Goal: Task Accomplishment & Management: Complete application form

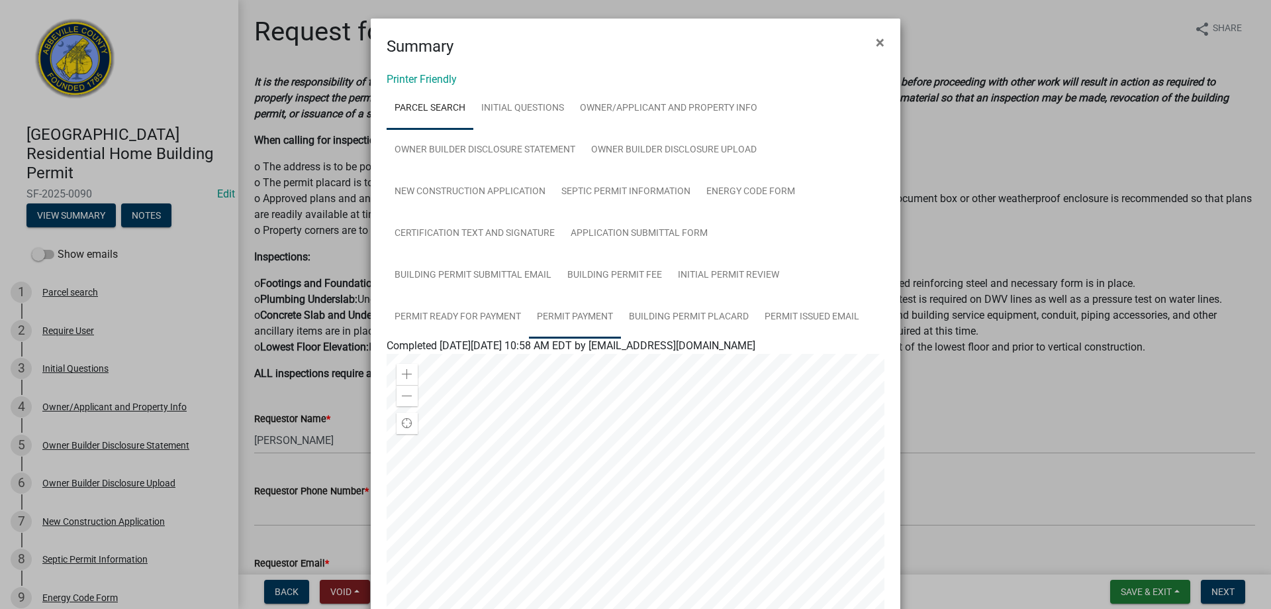
scroll to position [646, 0]
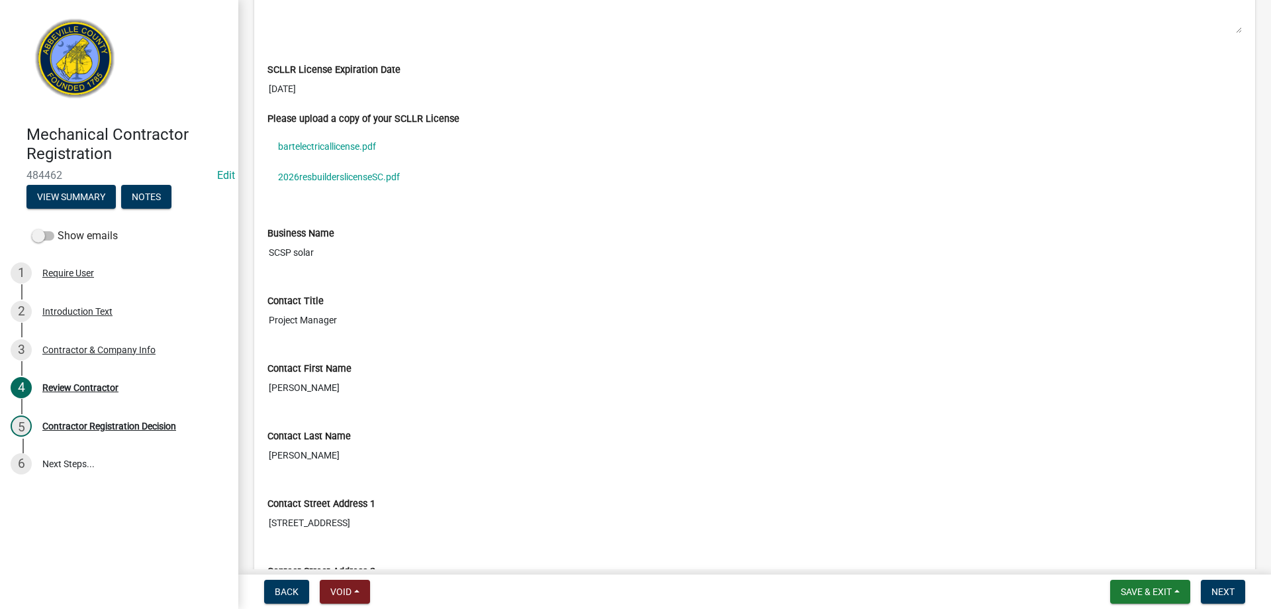
scroll to position [596, 0]
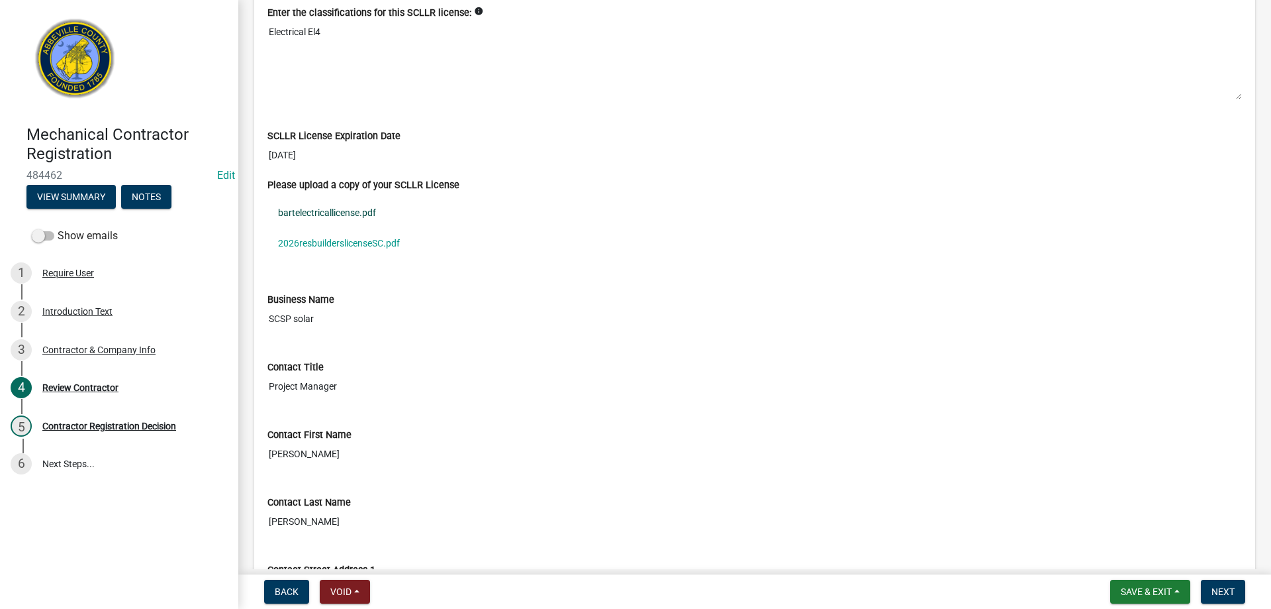
click at [312, 210] on link "bartelectricallicense.pdf" at bounding box center [755, 212] width 975 height 30
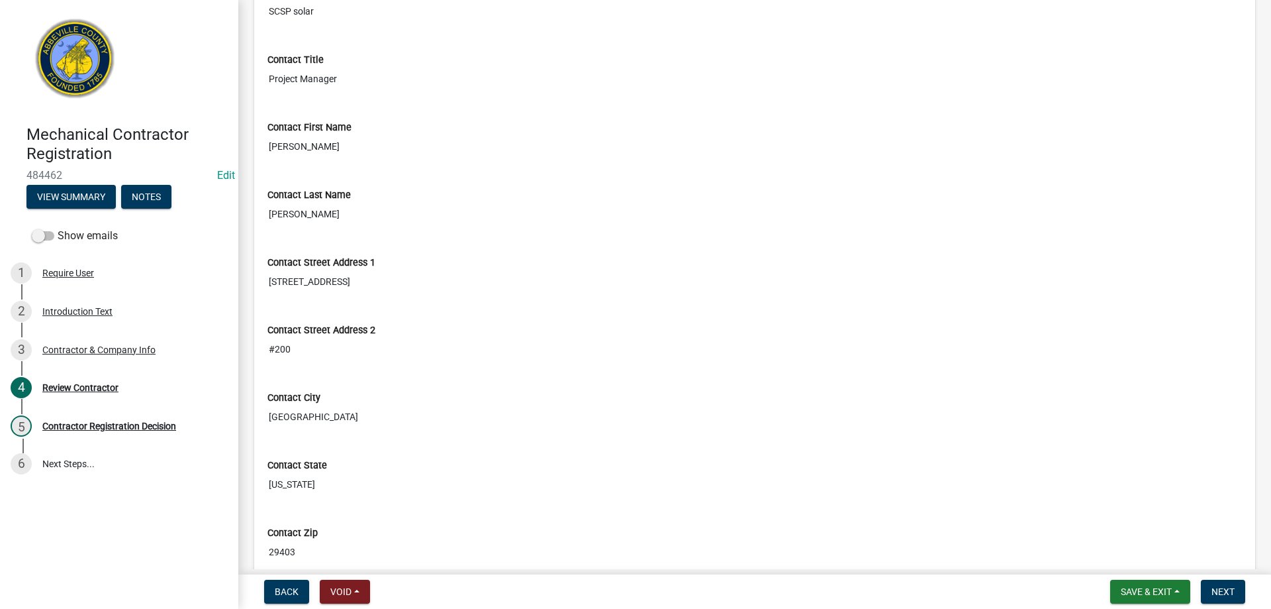
scroll to position [927, 0]
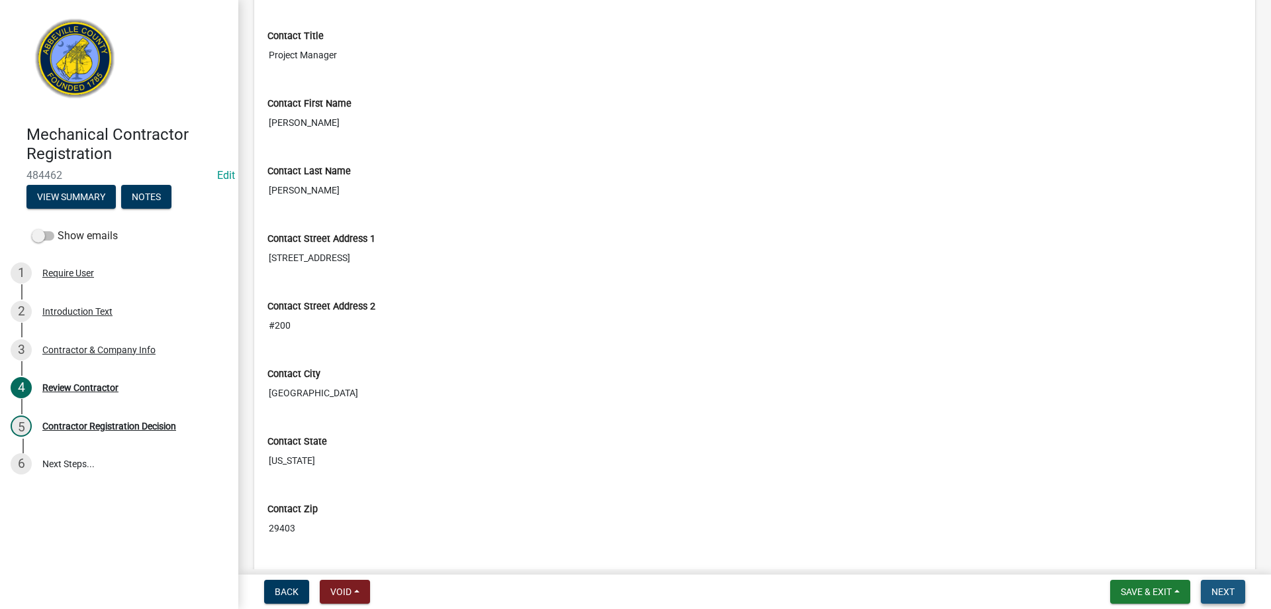
click at [1234, 593] on span "Next" at bounding box center [1223, 591] width 23 height 11
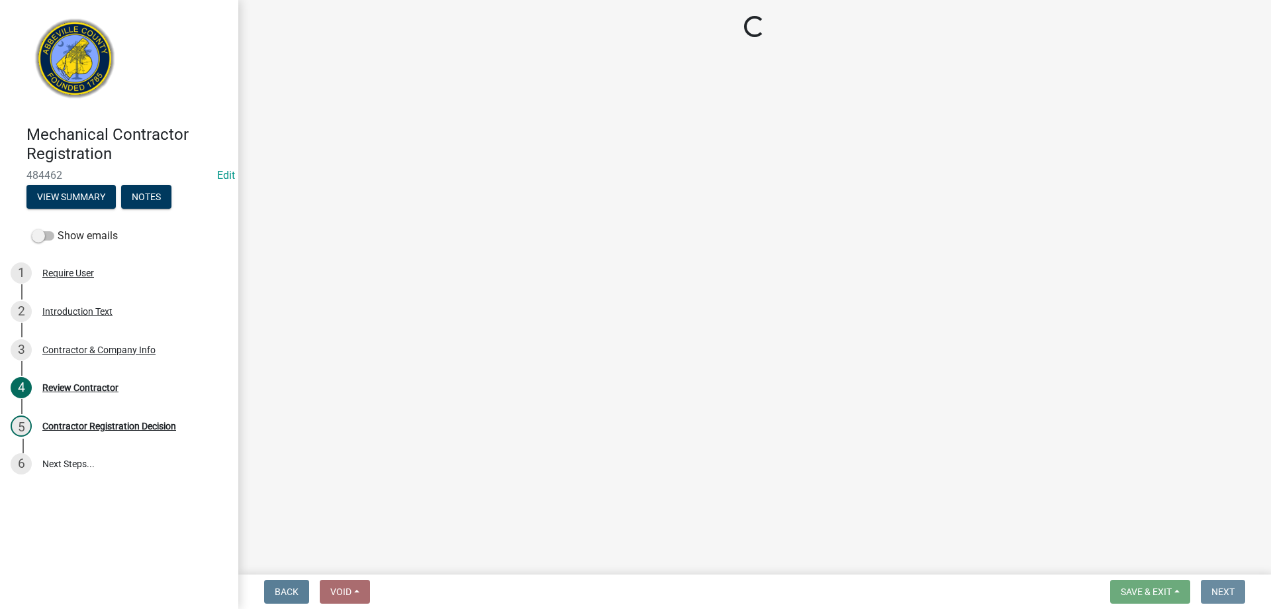
scroll to position [0, 0]
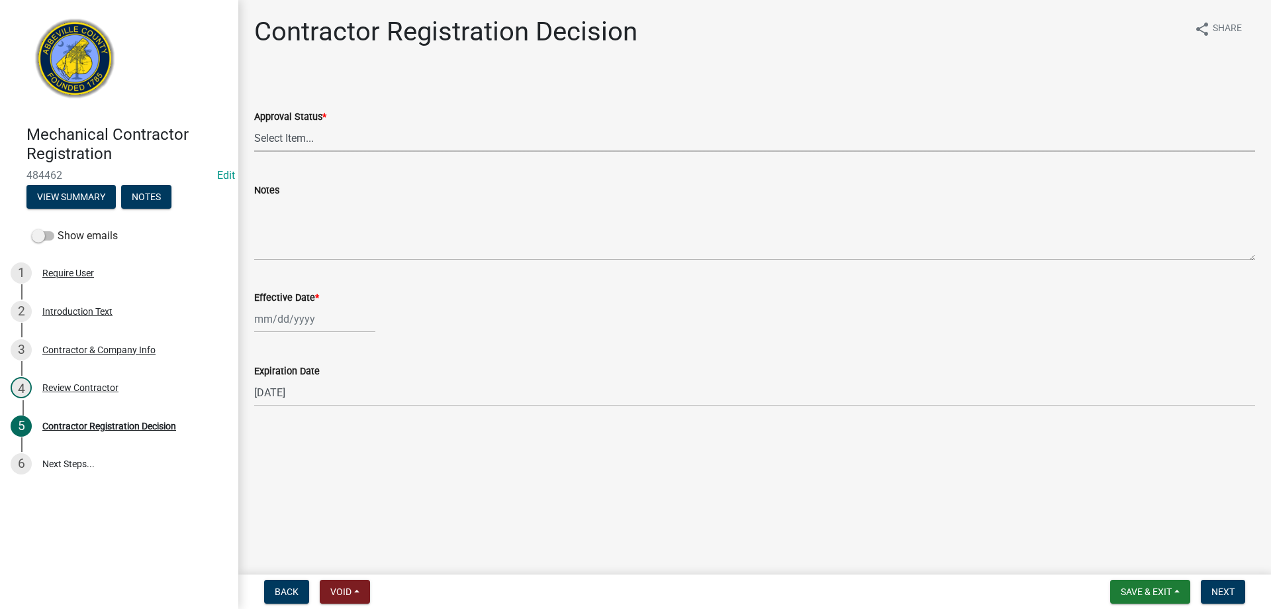
click at [446, 140] on select "Select Item... Approved Denied" at bounding box center [754, 137] width 1001 height 27
click at [254, 124] on select "Select Item... Approved Denied" at bounding box center [754, 137] width 1001 height 27
select select "4b86b809-39dd-4c68-9f3d-fdb3e7050482"
click at [340, 324] on div at bounding box center [314, 318] width 121 height 27
select select "10"
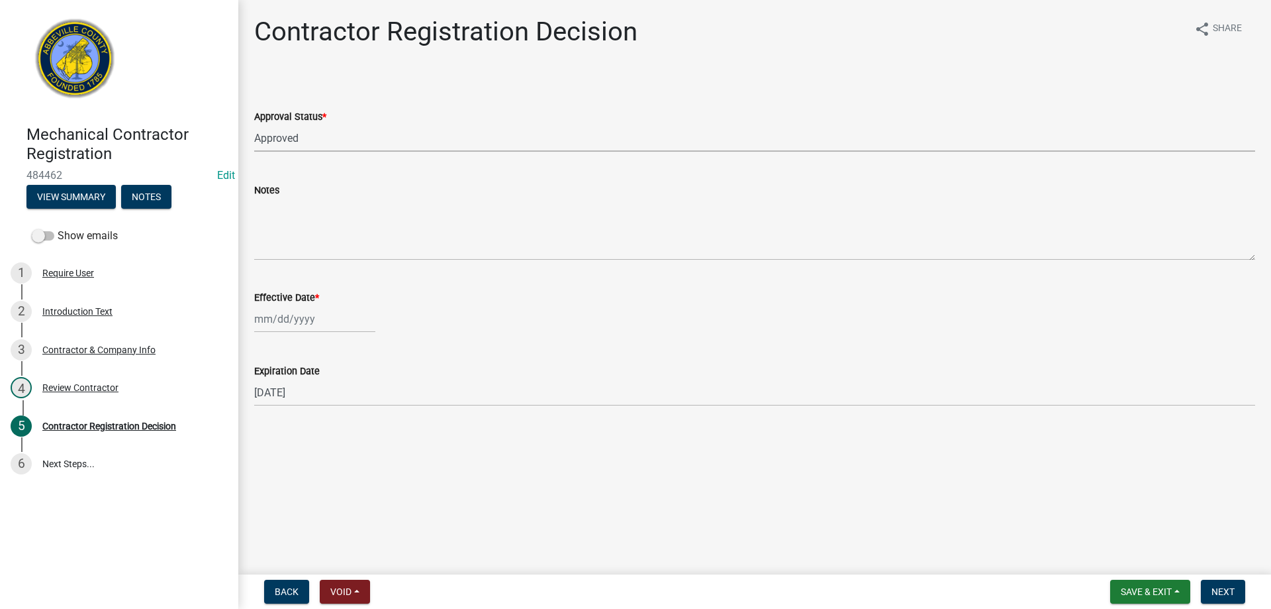
select select "2025"
click at [301, 409] on div "8" at bounding box center [309, 410] width 21 height 21
type input "[DATE]"
click at [1221, 590] on span "Next" at bounding box center [1223, 591] width 23 height 11
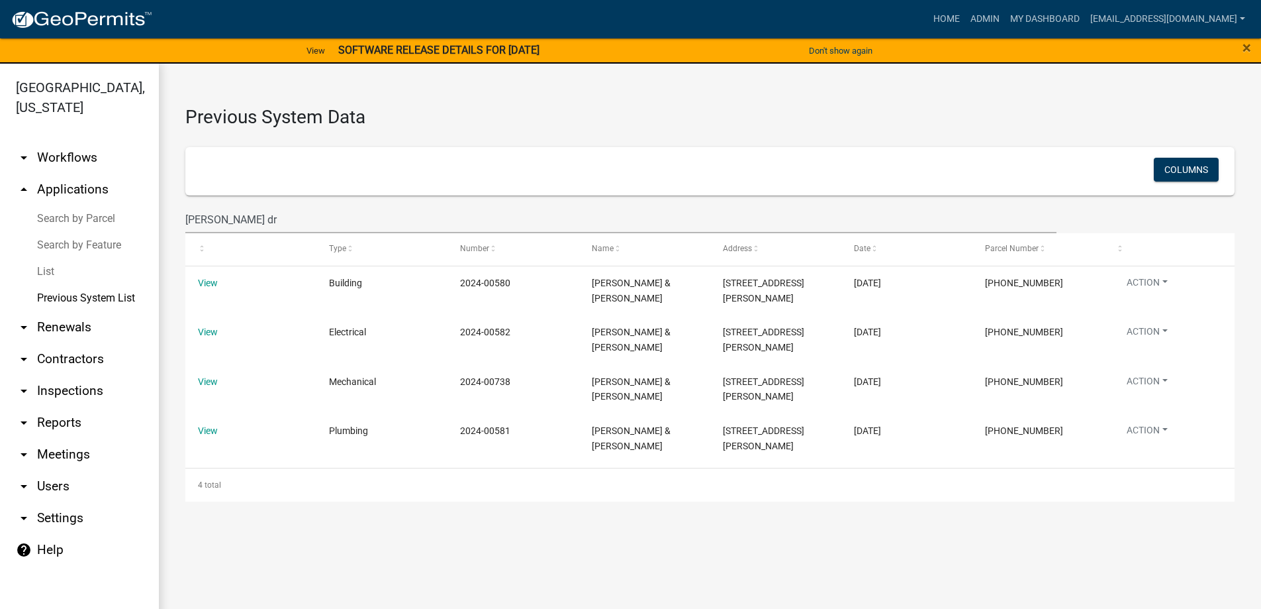
click at [92, 222] on link "Search by Parcel" at bounding box center [79, 218] width 159 height 26
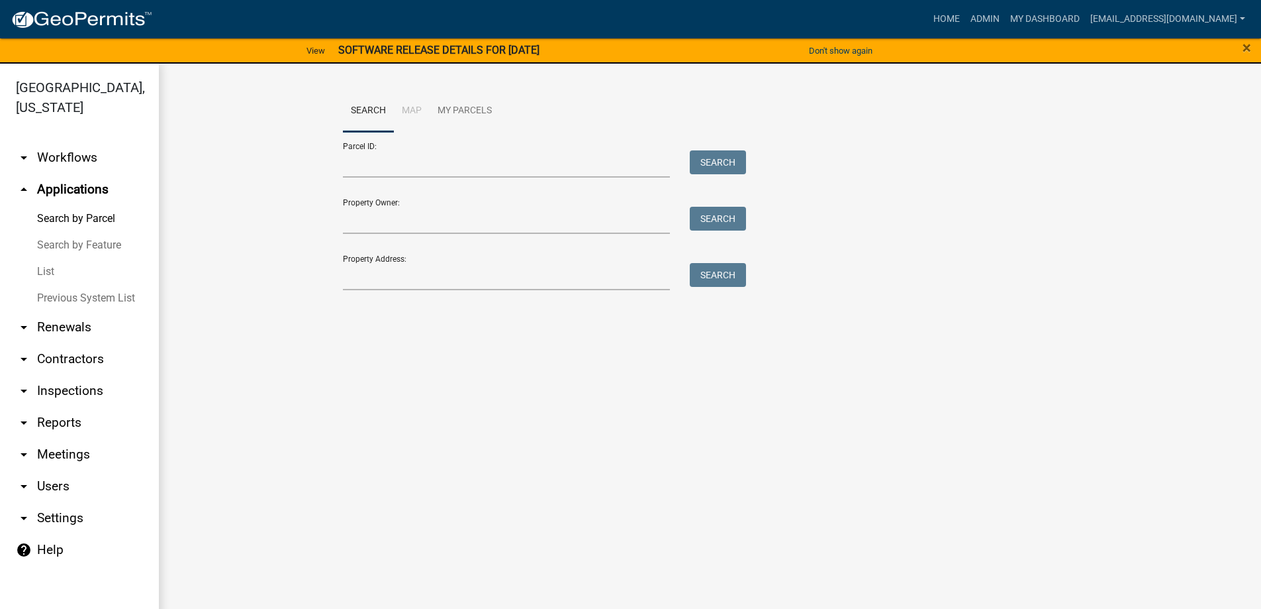
click at [46, 271] on link "List" at bounding box center [79, 271] width 159 height 26
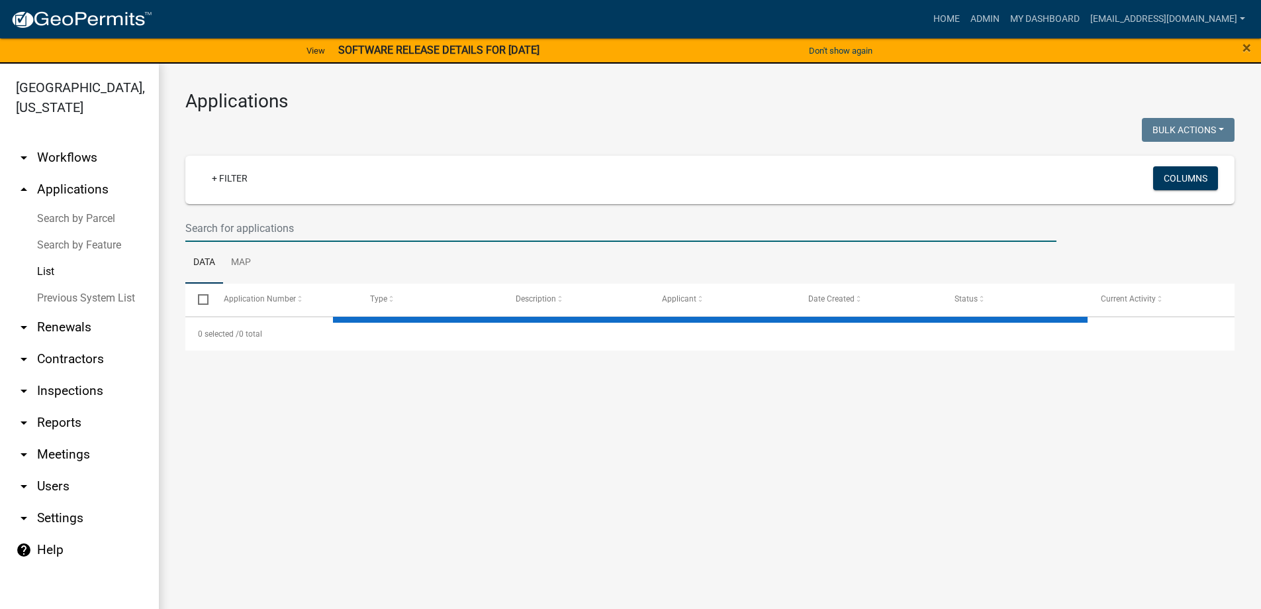
click at [232, 218] on input "text" at bounding box center [620, 228] width 871 height 27
type input "286"
click at [237, 226] on input "286" at bounding box center [620, 228] width 871 height 27
select select "3: 100"
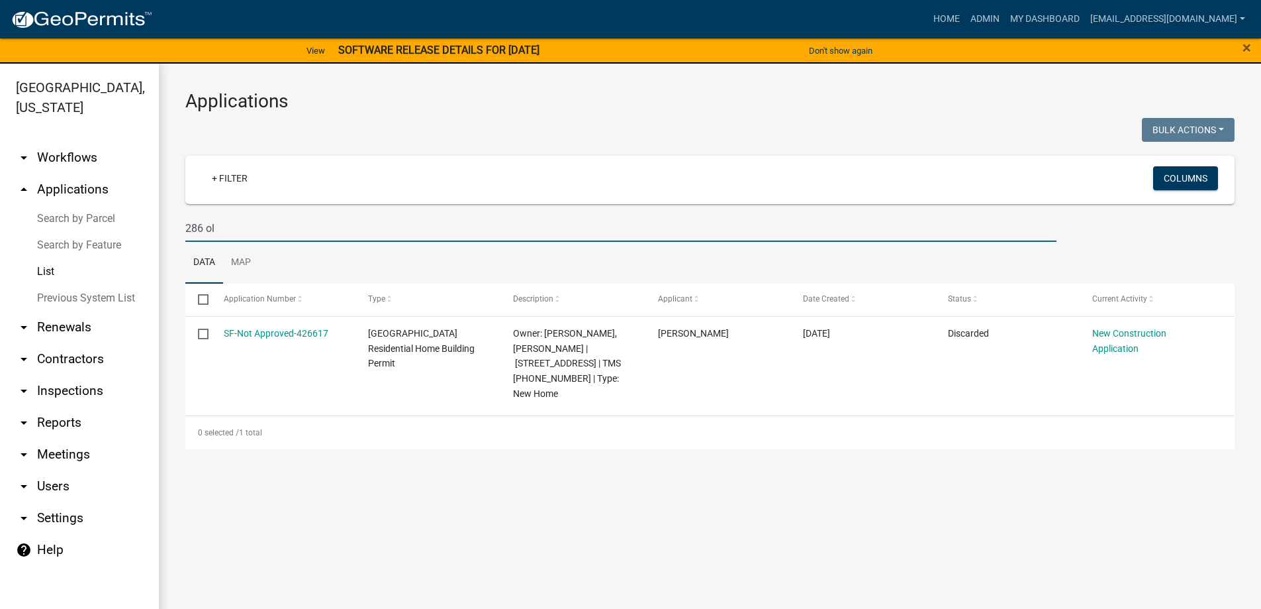
drag, startPoint x: 204, startPoint y: 225, endPoint x: 136, endPoint y: 233, distance: 68.7
click at [136, 233] on div "[GEOGRAPHIC_DATA], [US_STATE] arrow_drop_down Workflows List arrow_drop_up Appl…" at bounding box center [630, 344] width 1261 height 561
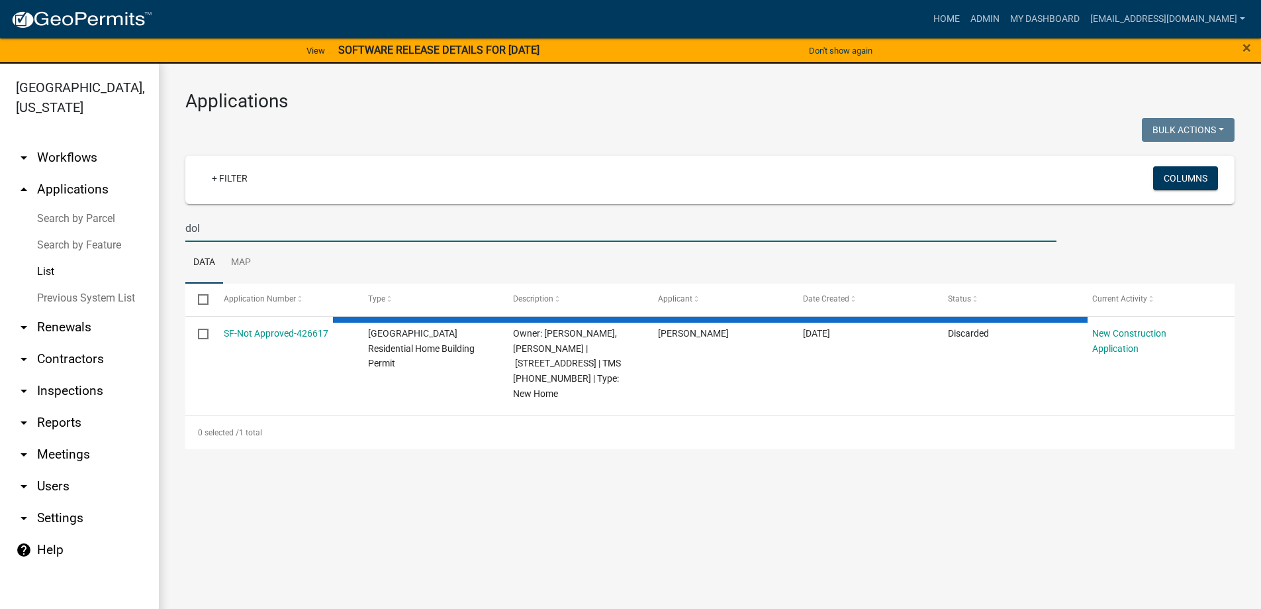
drag, startPoint x: 200, startPoint y: 228, endPoint x: 141, endPoint y: 226, distance: 58.9
click at [141, 226] on div "[GEOGRAPHIC_DATA], [US_STATE] arrow_drop_down Workflows List arrow_drop_up Appl…" at bounding box center [630, 344] width 1261 height 561
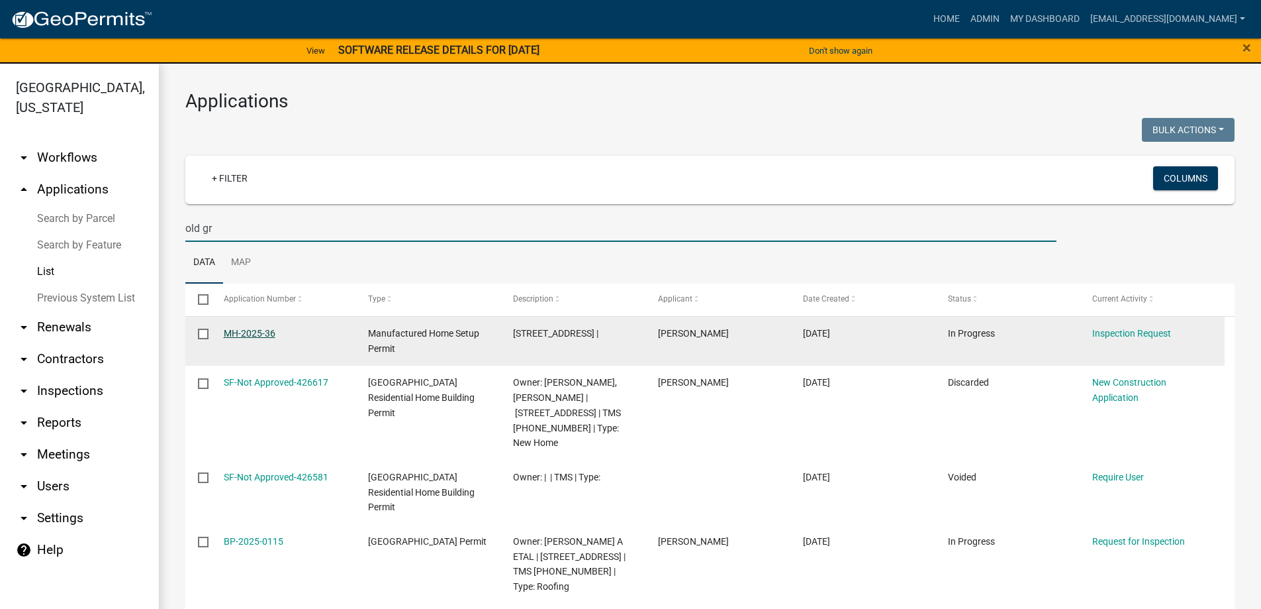
type input "old gr"
click at [258, 328] on link "MH-2025-36" at bounding box center [250, 333] width 52 height 11
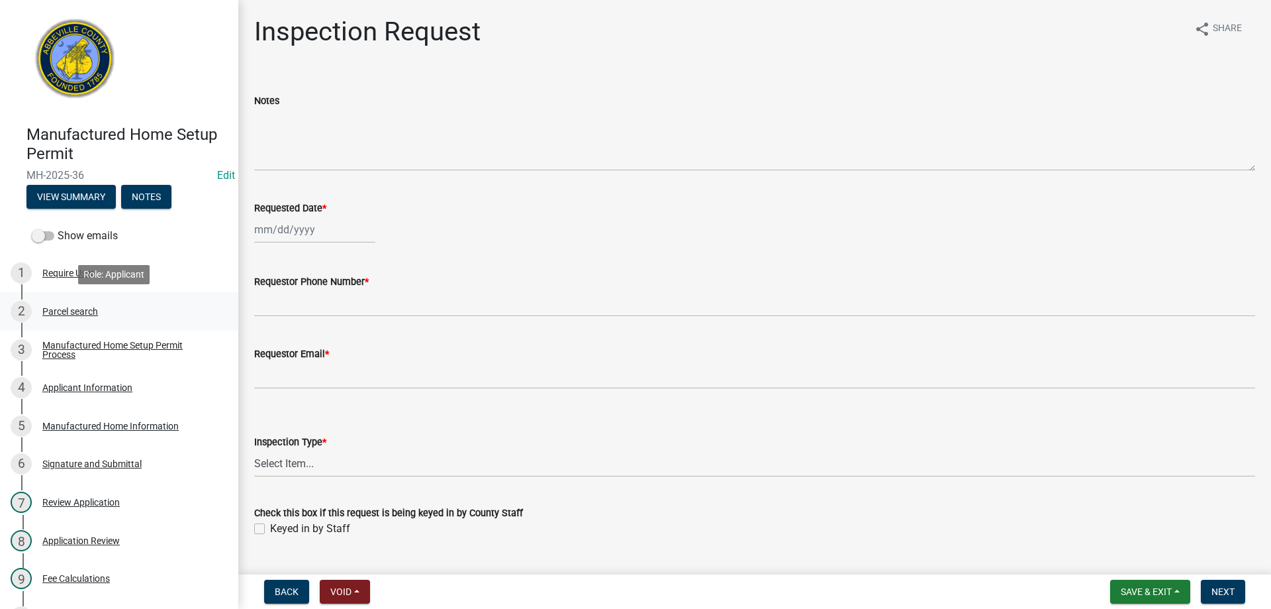
click at [72, 304] on div "2 Parcel search" at bounding box center [114, 311] width 207 height 21
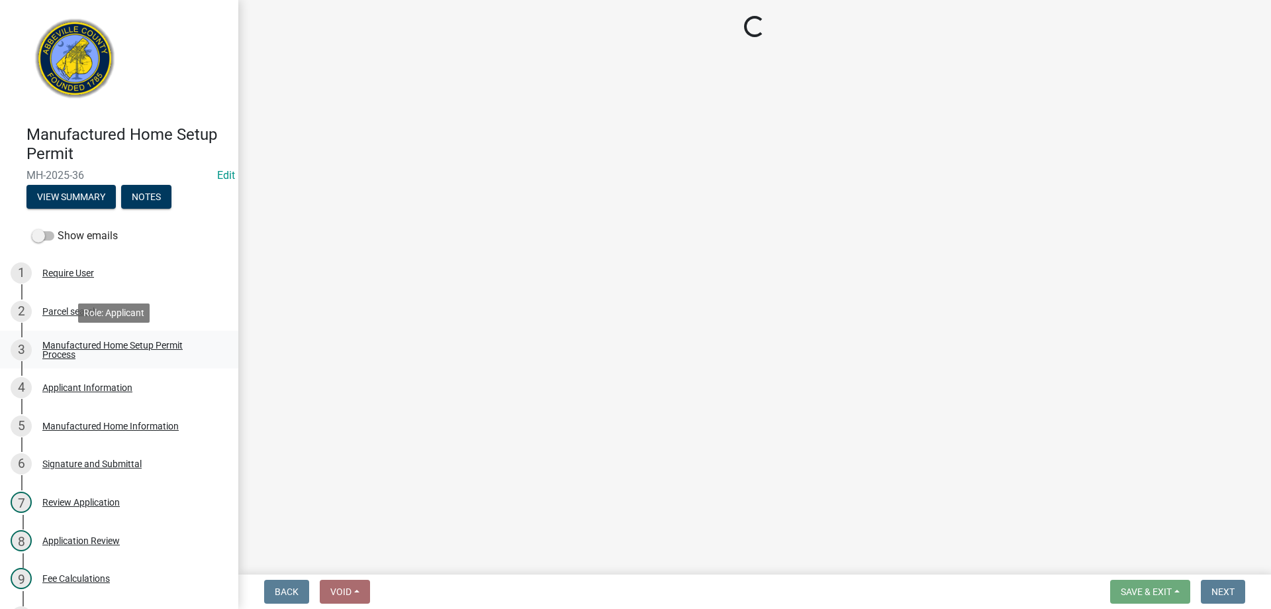
click at [77, 341] on div "Manufactured Home Setup Permit Process" at bounding box center [129, 349] width 175 height 19
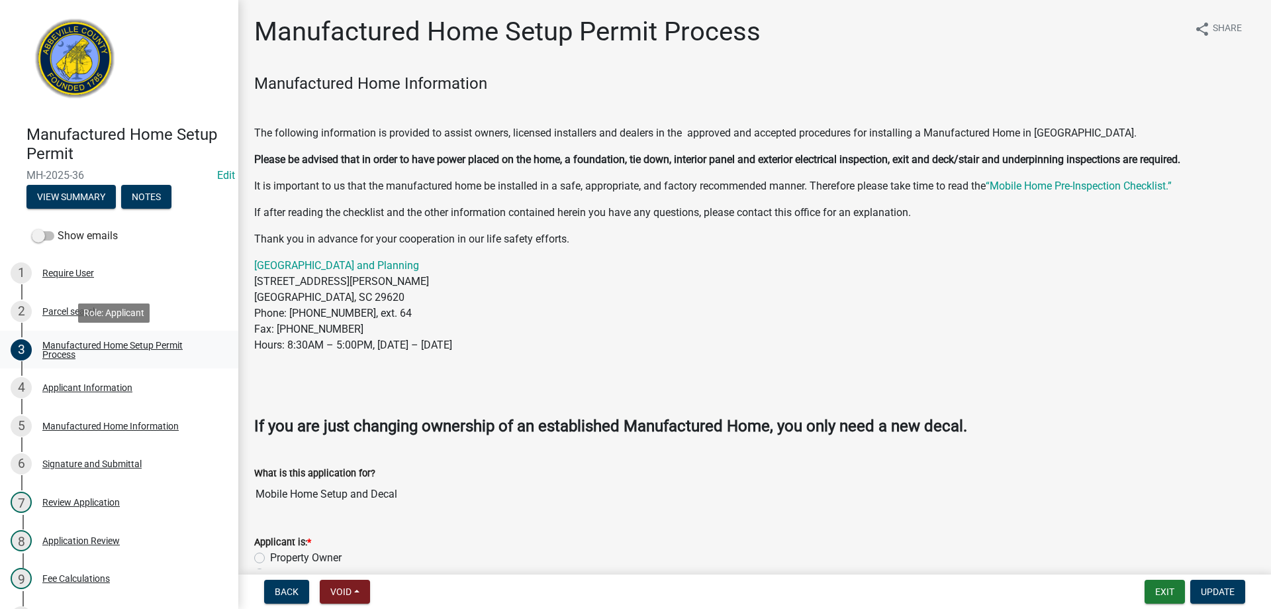
click at [78, 352] on div "Manufactured Home Setup Permit Process" at bounding box center [129, 349] width 175 height 19
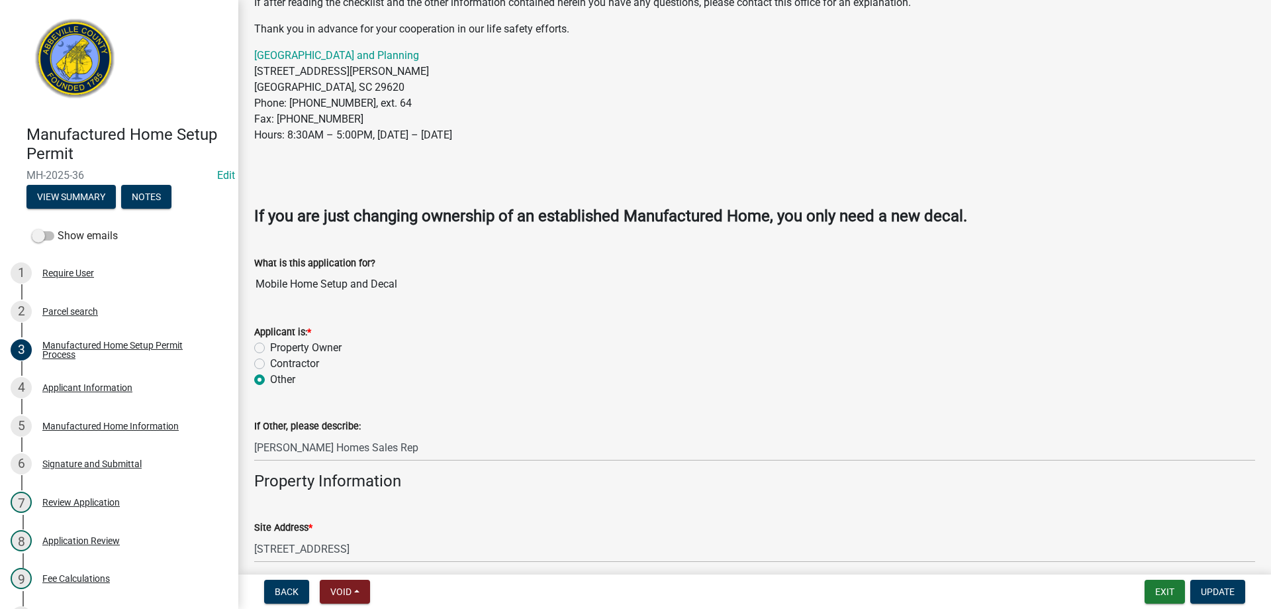
scroll to position [199, 0]
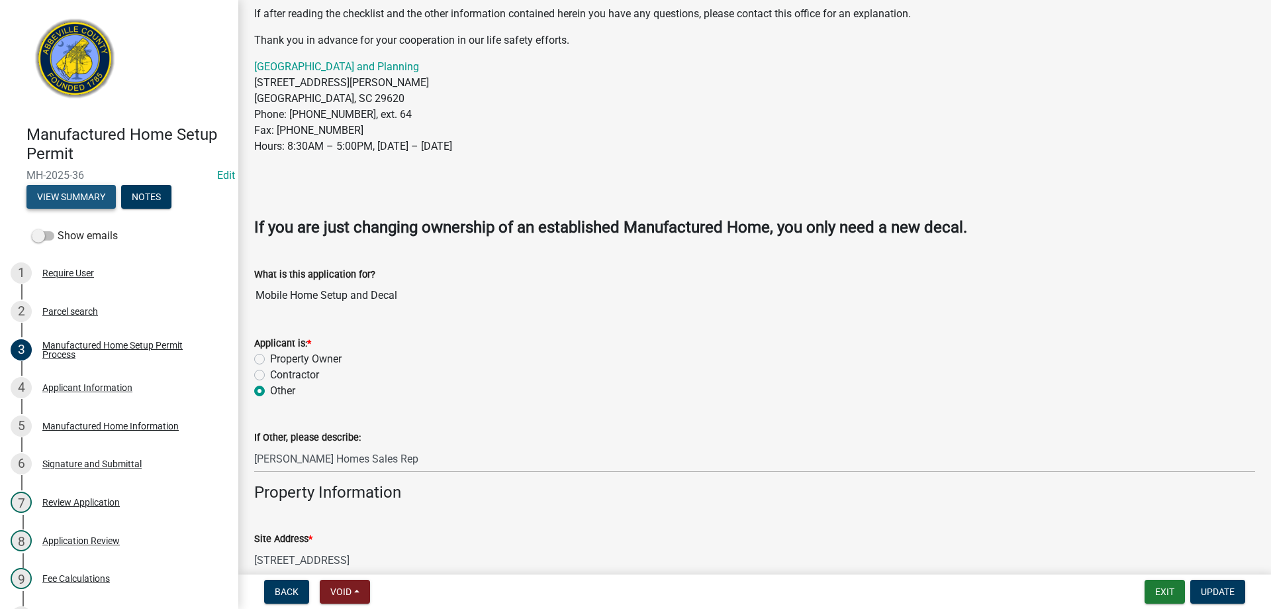
click at [66, 200] on button "View Summary" at bounding box center [70, 197] width 89 height 24
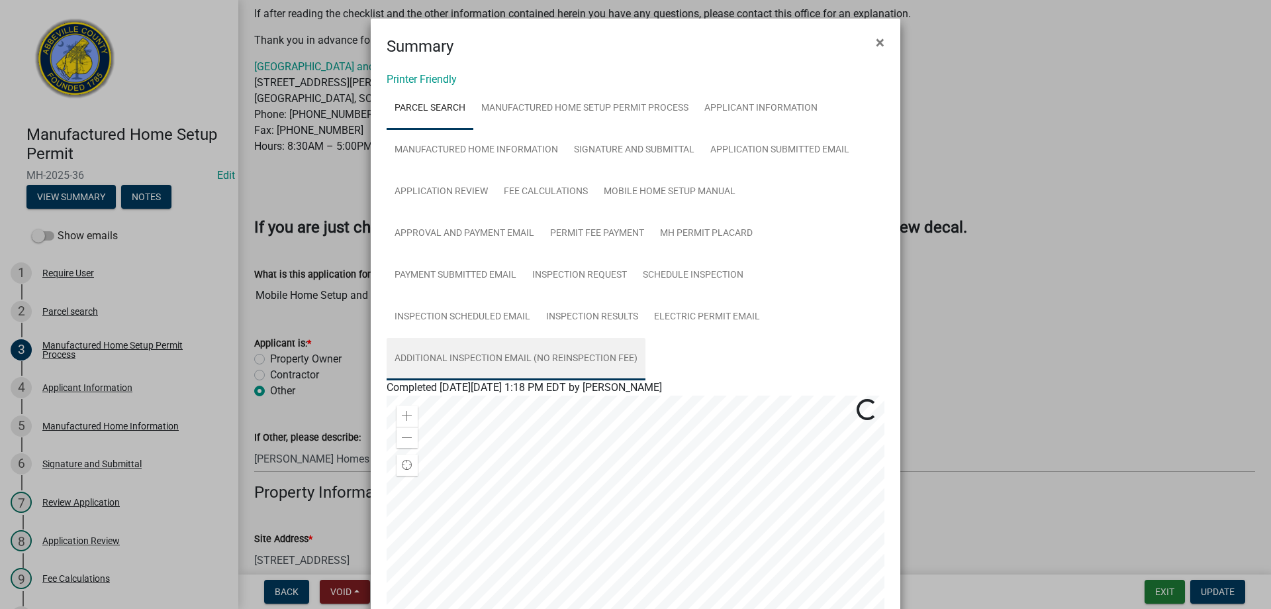
click at [486, 353] on link "Additional Inspection Email (No Reinspection Fee)" at bounding box center [516, 359] width 259 height 42
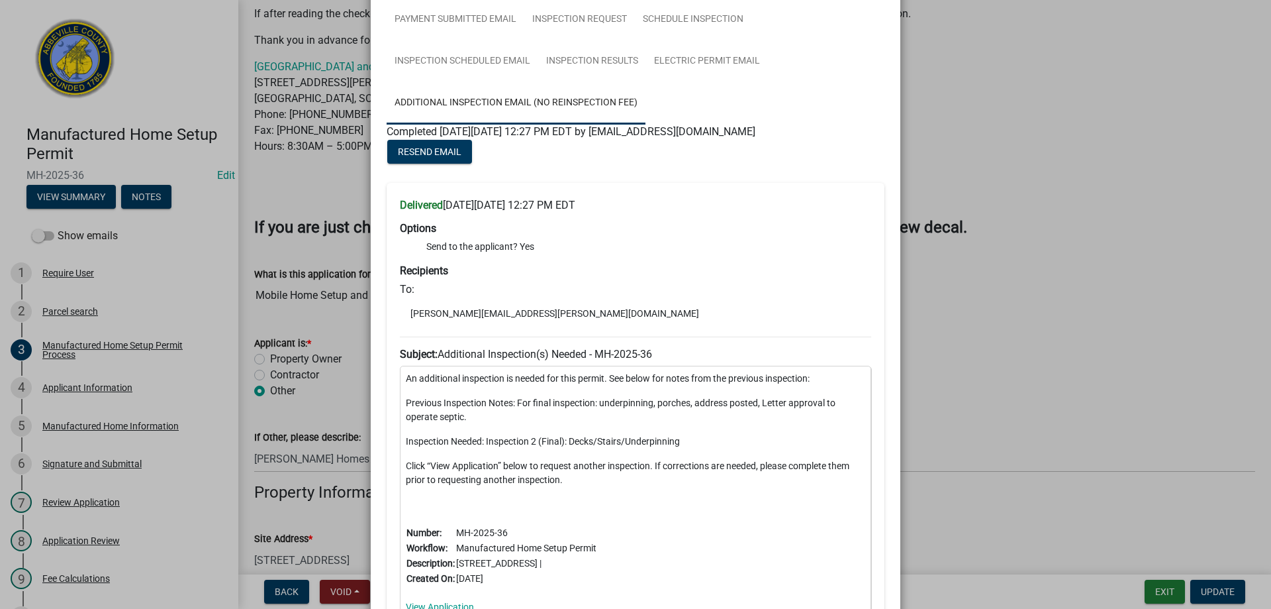
scroll to position [265, 0]
